Goal: Register for event/course

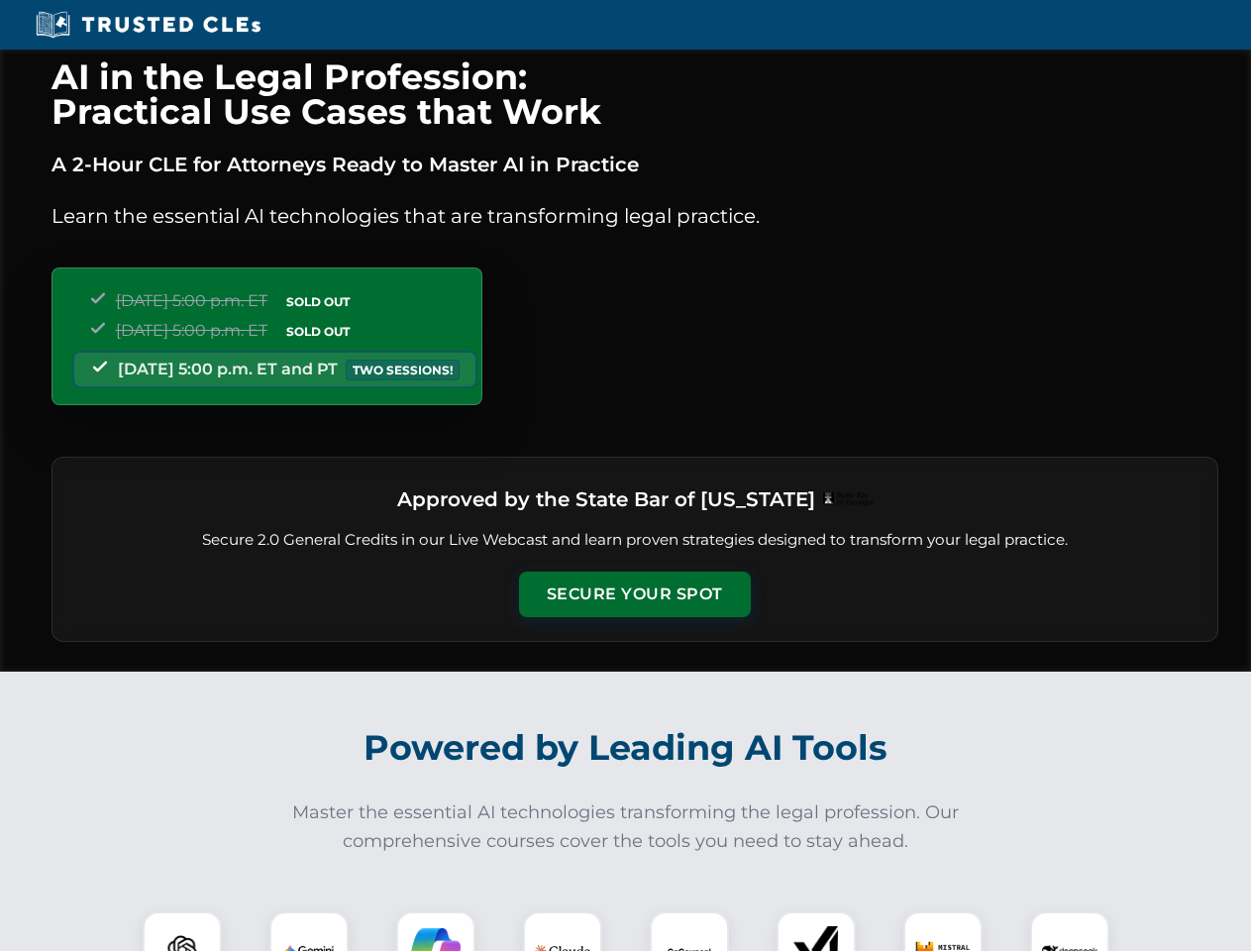
click at [634, 594] on button "Secure Your Spot" at bounding box center [635, 595] width 232 height 46
click at [182, 931] on img at bounding box center [182, 950] width 57 height 57
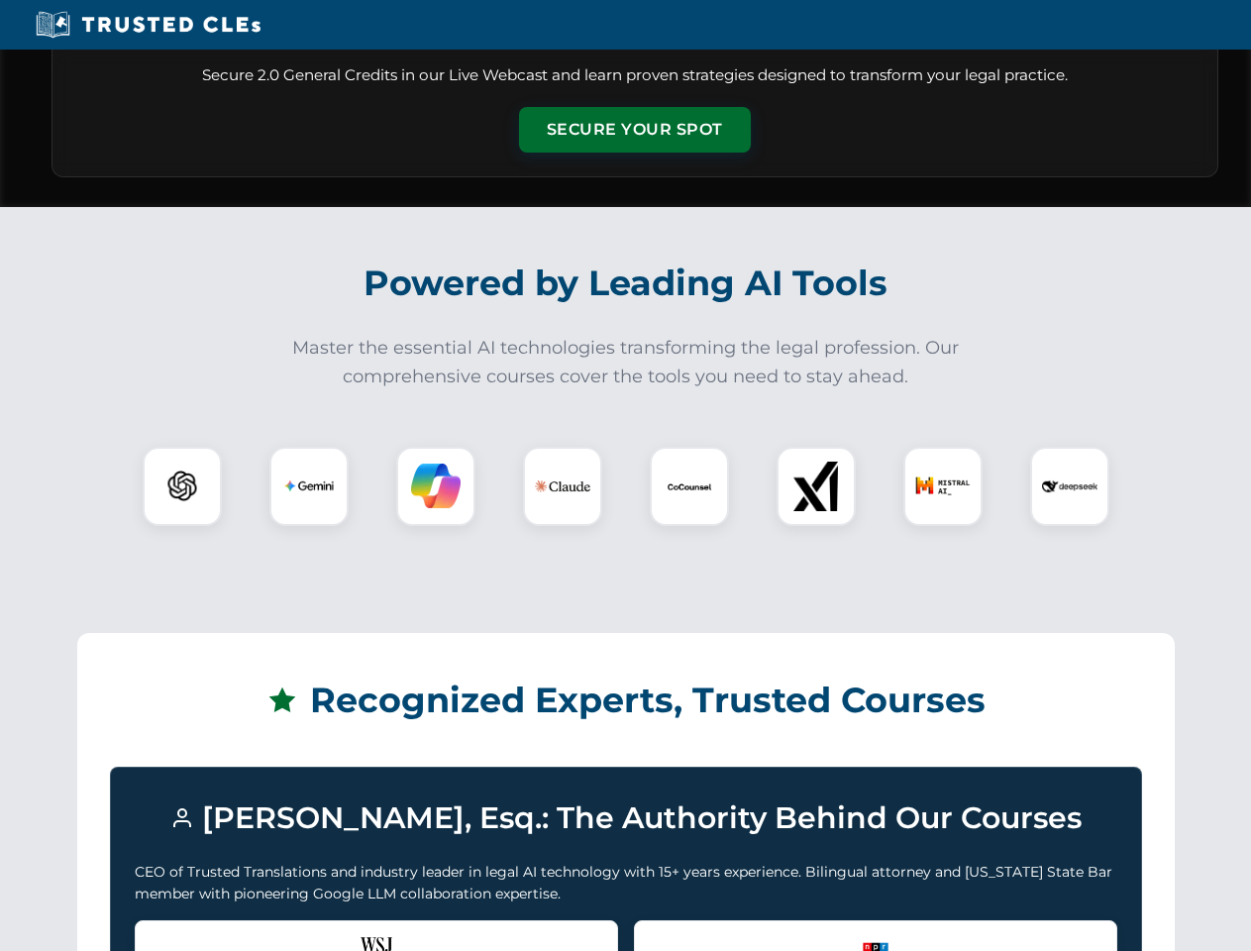
click at [309, 931] on div "Recognized by the WSJ [PERSON_NAME] was featured for his expertise in AI legal …" at bounding box center [376, 959] width 483 height 79
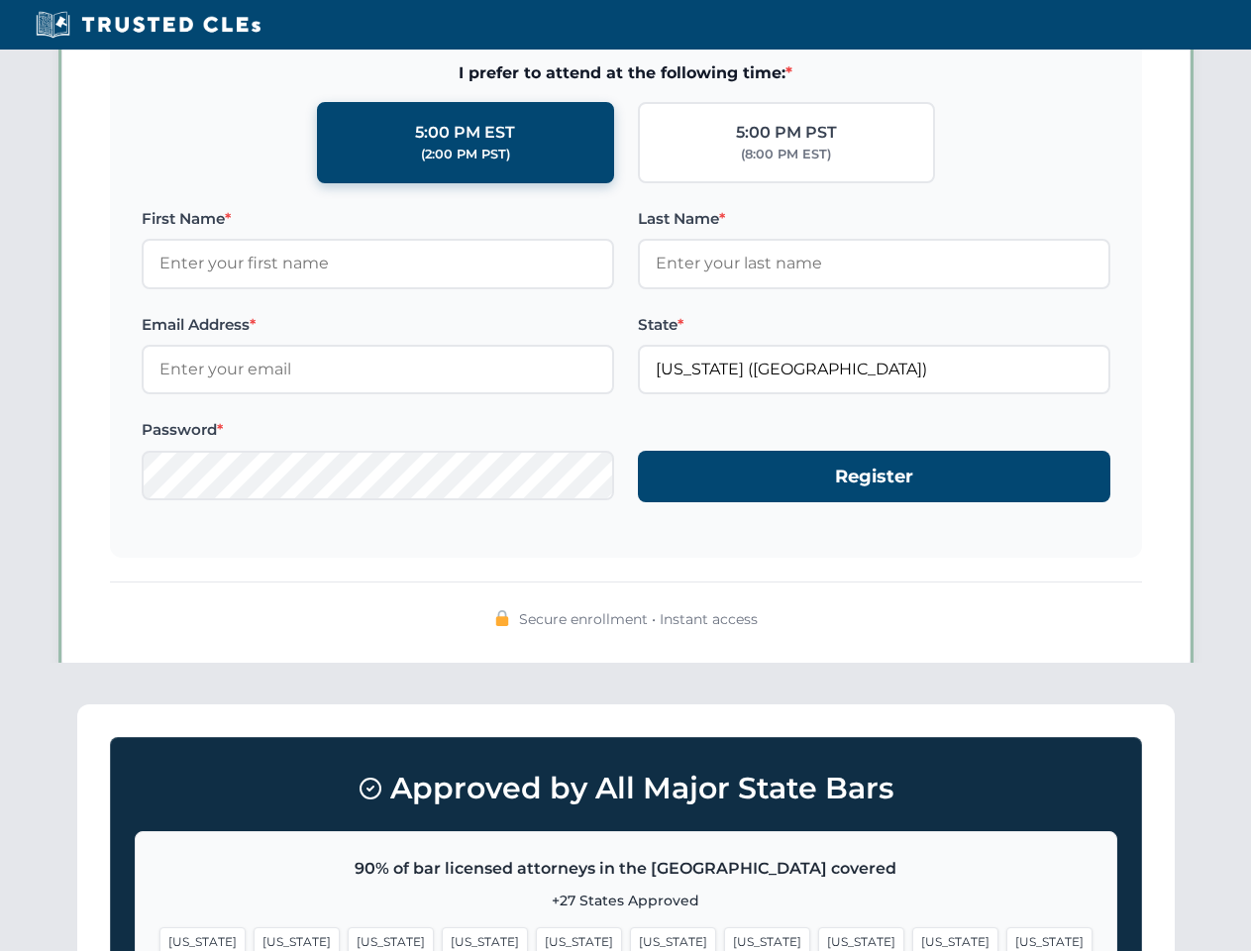
click at [724, 931] on span "[US_STATE]" at bounding box center [767, 941] width 86 height 29
click at [912, 931] on span "[US_STATE]" at bounding box center [955, 941] width 86 height 29
